Goal: Task Accomplishment & Management: Complete application form

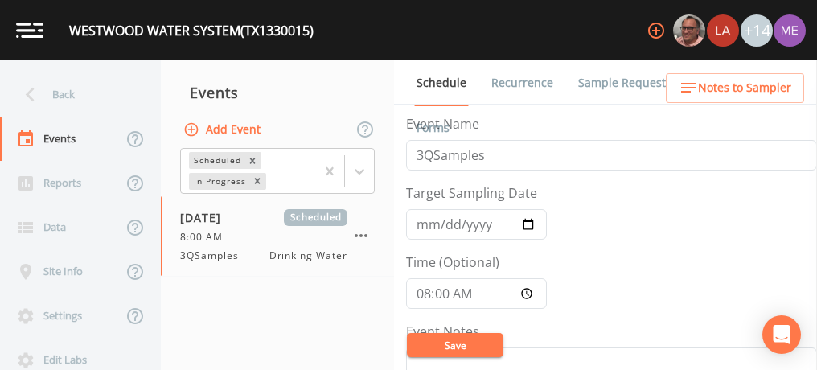
scroll to position [370, 0]
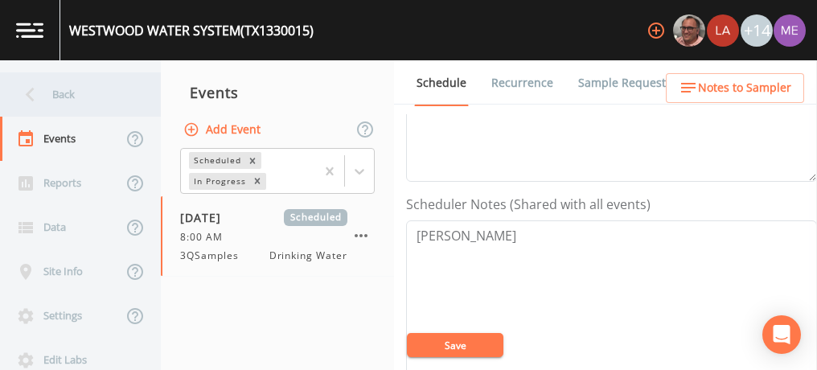
click at [56, 87] on div "Back" at bounding box center [72, 94] width 145 height 44
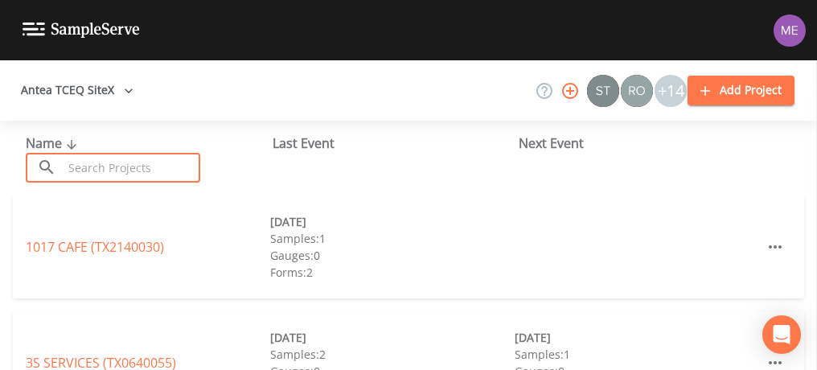
click at [85, 173] on input "text" at bounding box center [131, 168] width 137 height 30
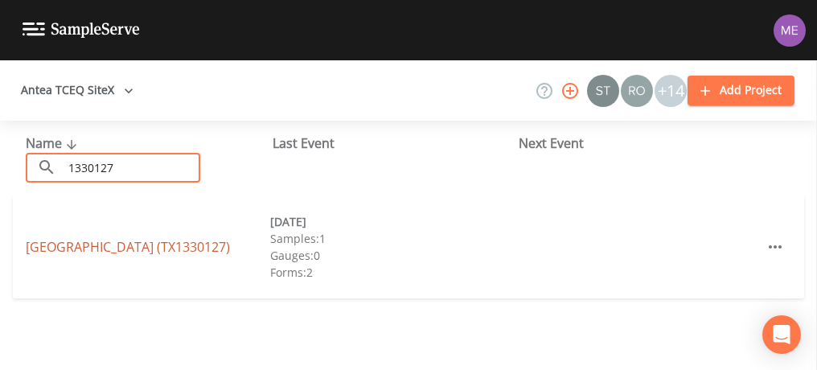
type input "1330127"
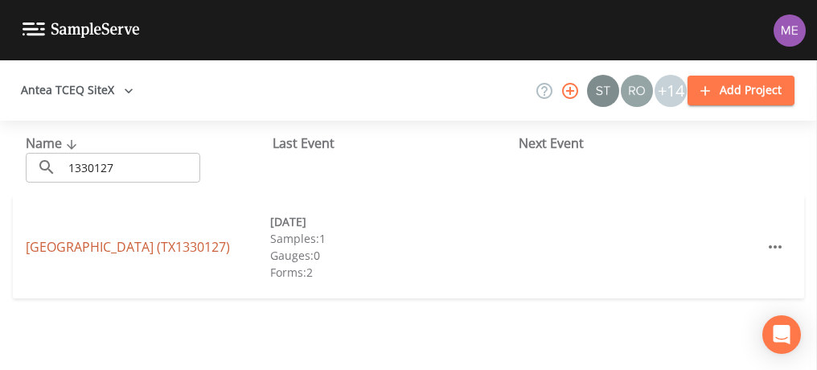
click at [121, 247] on link "[GEOGRAPHIC_DATA] (TX1330127)" at bounding box center [128, 247] width 204 height 18
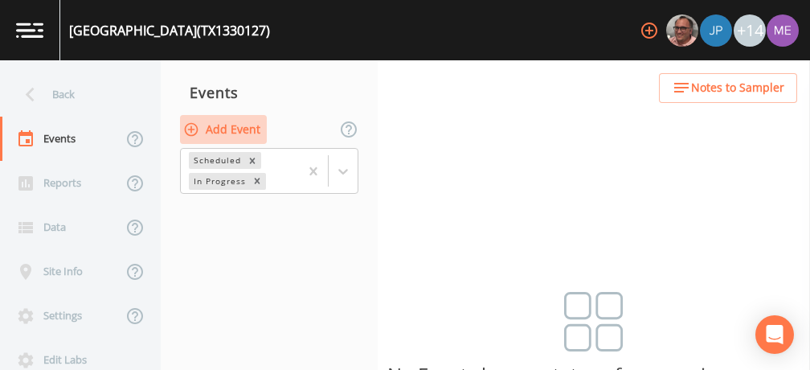
click at [232, 124] on button "Add Event" at bounding box center [223, 130] width 87 height 30
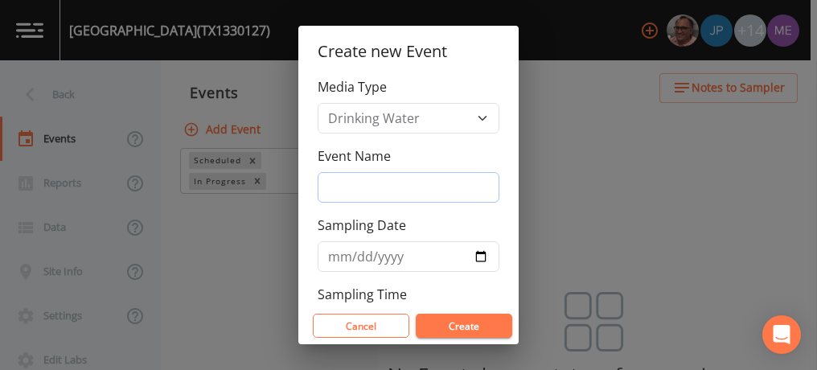
click at [333, 186] on input "Event Name" at bounding box center [408, 187] width 182 height 31
type input "3QSamples"
click at [335, 257] on input "Sampling Date" at bounding box center [408, 256] width 182 height 31
click at [353, 255] on input "Sampling Date" at bounding box center [408, 256] width 182 height 31
type input "[DATE]"
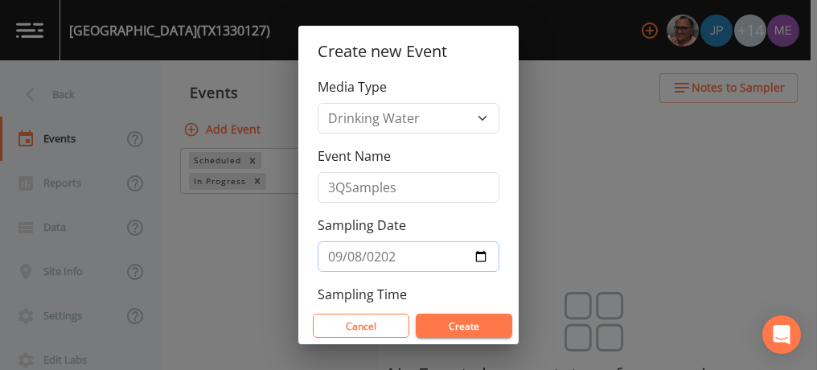
scroll to position [59, 0]
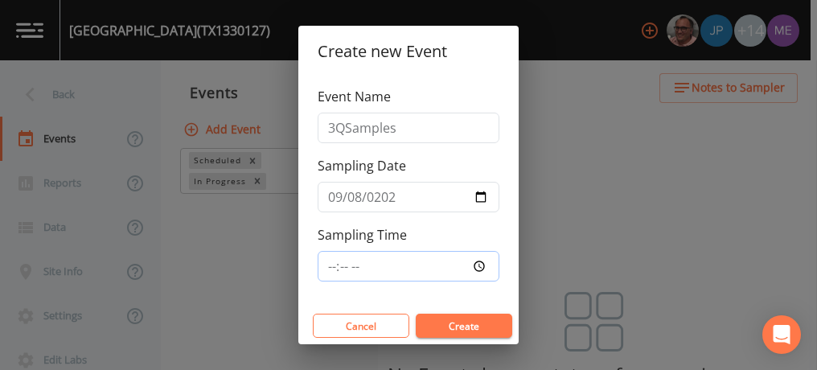
click at [330, 264] on input "Sampling Time" at bounding box center [408, 266] width 182 height 31
type input "08:45"
click at [464, 324] on button "Create" at bounding box center [464, 325] width 96 height 24
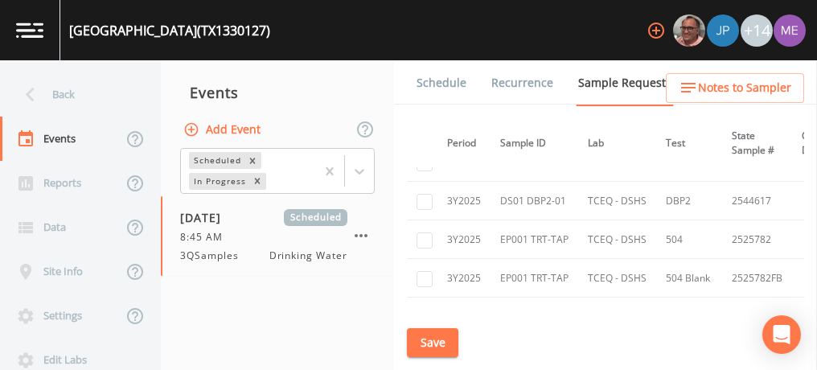
scroll to position [564, 0]
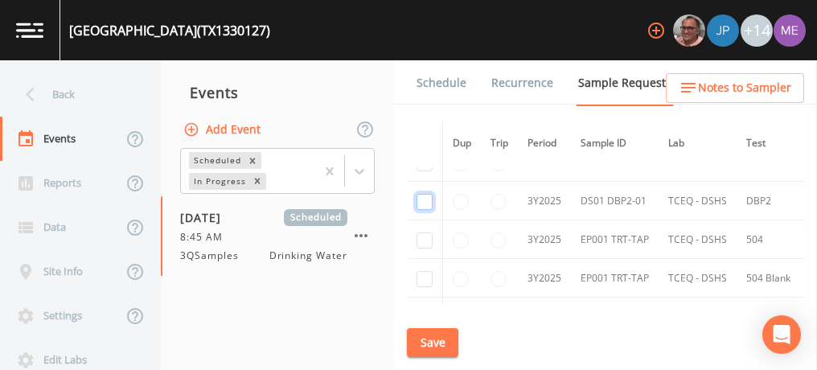
click at [427, 198] on input "checkbox" at bounding box center [424, 202] width 16 height 16
checkbox input "true"
click at [424, 340] on button "Save" at bounding box center [432, 343] width 51 height 30
